Goal: Task Accomplishment & Management: Manage account settings

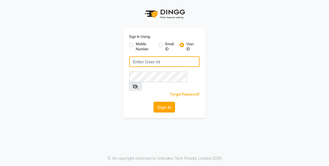
type input "xpressionsalon"
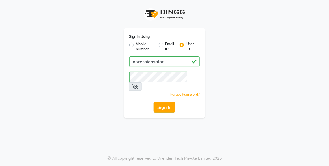
click at [169, 102] on button "Sign In" at bounding box center [165, 107] width 22 height 11
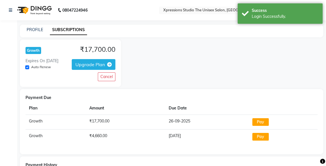
drag, startPoint x: 169, startPoint y: 98, endPoint x: 128, endPoint y: 81, distance: 44.5
click at [128, 81] on app-subscriptions "Growth ₹17,700.00 Expires On 2026-09-26 Auto Renew Upgrade Plan Cancel Payment …" at bounding box center [171, 142] width 303 height 205
click at [10, 8] on icon at bounding box center [10, 10] width 3 height 4
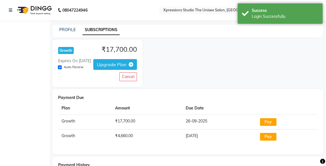
click at [8, 10] on div "08047224946" at bounding box center [48, 10] width 87 height 16
click at [12, 8] on icon at bounding box center [10, 10] width 3 height 4
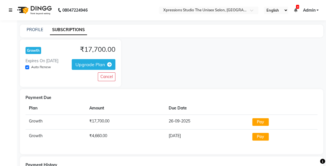
click at [12, 8] on icon at bounding box center [10, 10] width 3 height 4
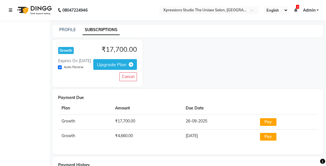
click at [12, 8] on icon at bounding box center [10, 10] width 3 height 4
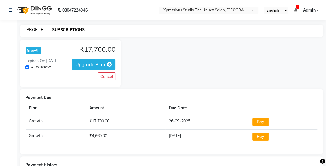
click at [32, 29] on link "PROFILE" at bounding box center [35, 29] width 16 height 5
click at [34, 29] on link "PROFILE" at bounding box center [35, 29] width 16 height 5
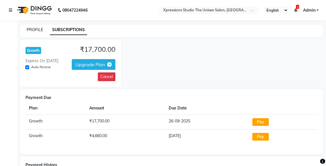
drag, startPoint x: 34, startPoint y: 29, endPoint x: 103, endPoint y: 74, distance: 82.8
click at [103, 74] on div "PROFILE SUBSCRIPTIONS Growth ₹17,700.00 Expires On 2026-09-26 Auto Renew Upgrad…" at bounding box center [171, 139] width 309 height 228
click at [103, 74] on button "Cancel" at bounding box center [107, 76] width 18 height 9
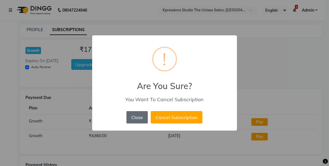
click at [138, 119] on button "Close" at bounding box center [138, 117] width 22 height 12
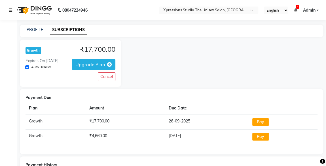
click at [10, 9] on icon at bounding box center [10, 10] width 3 height 4
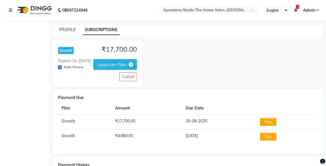
click at [59, 27] on div "PROFILE" at bounding box center [67, 30] width 16 height 6
click at [64, 32] on link "PROFILE" at bounding box center [67, 29] width 16 height 5
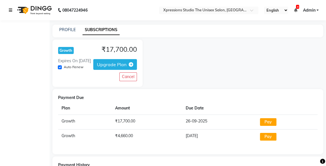
click at [10, 9] on icon at bounding box center [10, 10] width 3 height 4
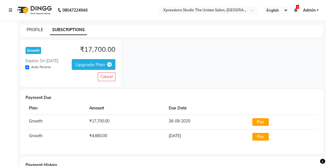
click at [35, 28] on link "PROFILE" at bounding box center [35, 29] width 16 height 5
click at [0, 0] on nav "08047224946 Select Location × Xpressions Studio The Unisex Salon, Malkapur Engl…" at bounding box center [163, 10] width 326 height 20
click at [9, 11] on icon at bounding box center [10, 10] width 3 height 4
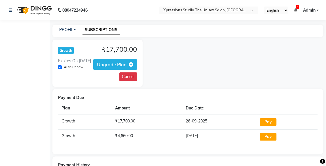
click at [127, 81] on button "Cancel" at bounding box center [128, 76] width 18 height 9
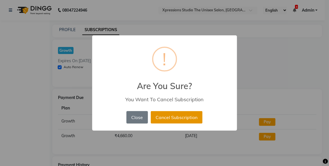
click at [174, 118] on button "Cancel Subscription" at bounding box center [177, 117] width 52 height 12
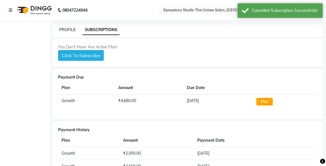
click at [65, 30] on link "PROFILE" at bounding box center [67, 29] width 16 height 5
click at [11, 12] on link at bounding box center [12, 10] width 6 height 16
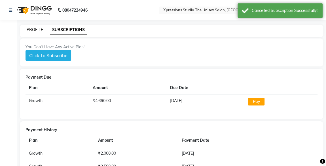
click at [35, 29] on link "PROFILE" at bounding box center [35, 29] width 16 height 5
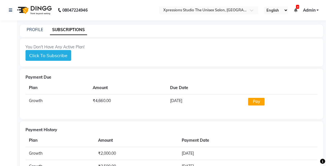
click at [8, 8] on div "08047224946" at bounding box center [48, 10] width 87 height 16
click at [39, 31] on link "PROFILE" at bounding box center [35, 29] width 16 height 5
click at [8, 9] on div "08047224946" at bounding box center [48, 10] width 87 height 16
click at [11, 10] on icon at bounding box center [10, 10] width 3 height 4
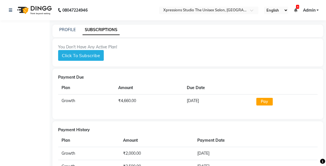
click at [310, 9] on span "Admin" at bounding box center [308, 10] width 12 height 6
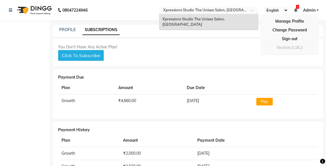
click at [257, 11] on div at bounding box center [208, 11] width 99 height 6
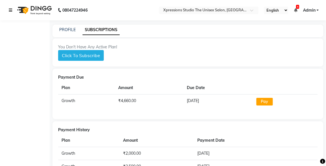
click at [11, 9] on icon at bounding box center [10, 10] width 3 height 4
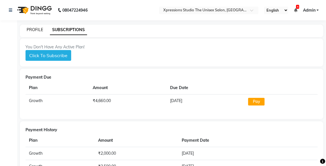
click at [32, 30] on link "PROFILE" at bounding box center [35, 29] width 16 height 5
click at [10, 9] on icon at bounding box center [10, 10] width 3 height 4
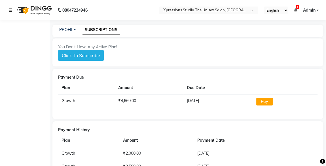
click at [10, 9] on icon at bounding box center [10, 10] width 3 height 4
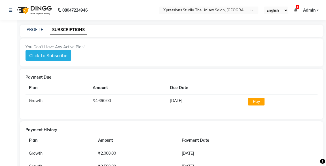
click at [29, 21] on div "08047224946 Select Location × Xpressions Studio The Unisex Salon, Malkapur Engl…" at bounding box center [163, 109] width 326 height 218
click at [37, 36] on div "PROFILE SUBSCRIPTIONS" at bounding box center [171, 31] width 303 height 13
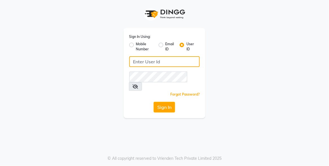
type input "xpressionsalon"
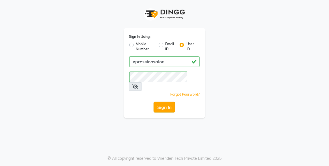
click at [157, 102] on button "Sign In" at bounding box center [165, 107] width 22 height 11
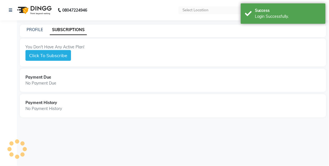
select select "en"
